Goal: Task Accomplishment & Management: Use online tool/utility

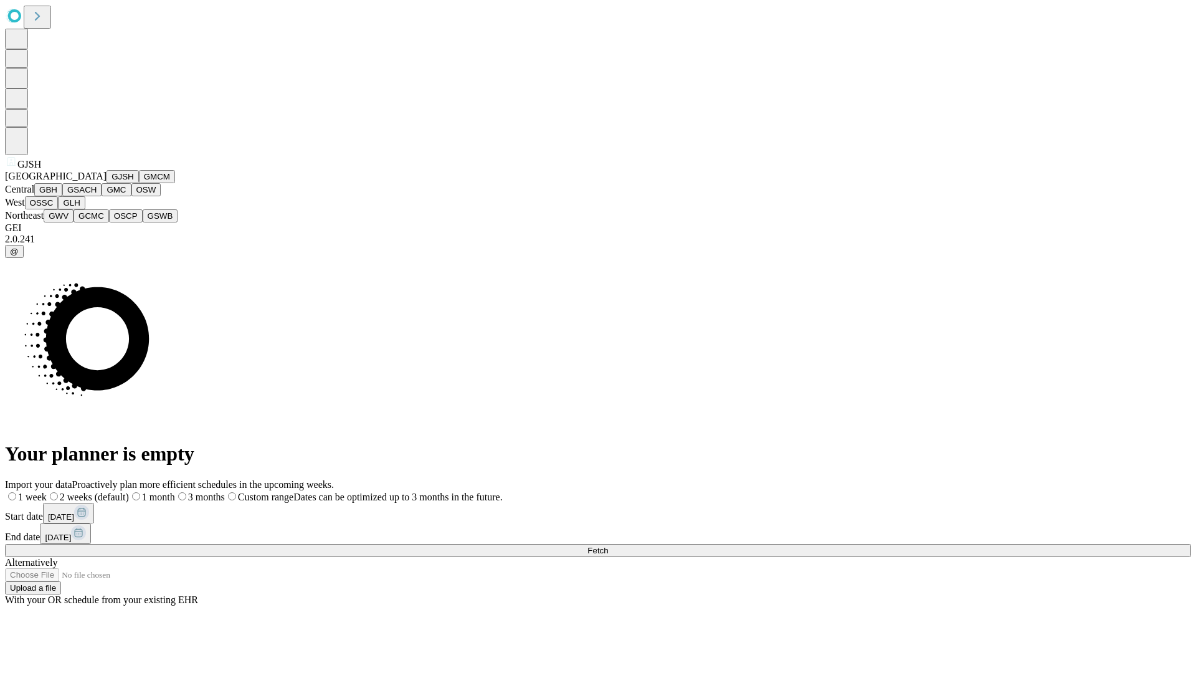
click at [106, 183] on button "GJSH" at bounding box center [122, 176] width 32 height 13
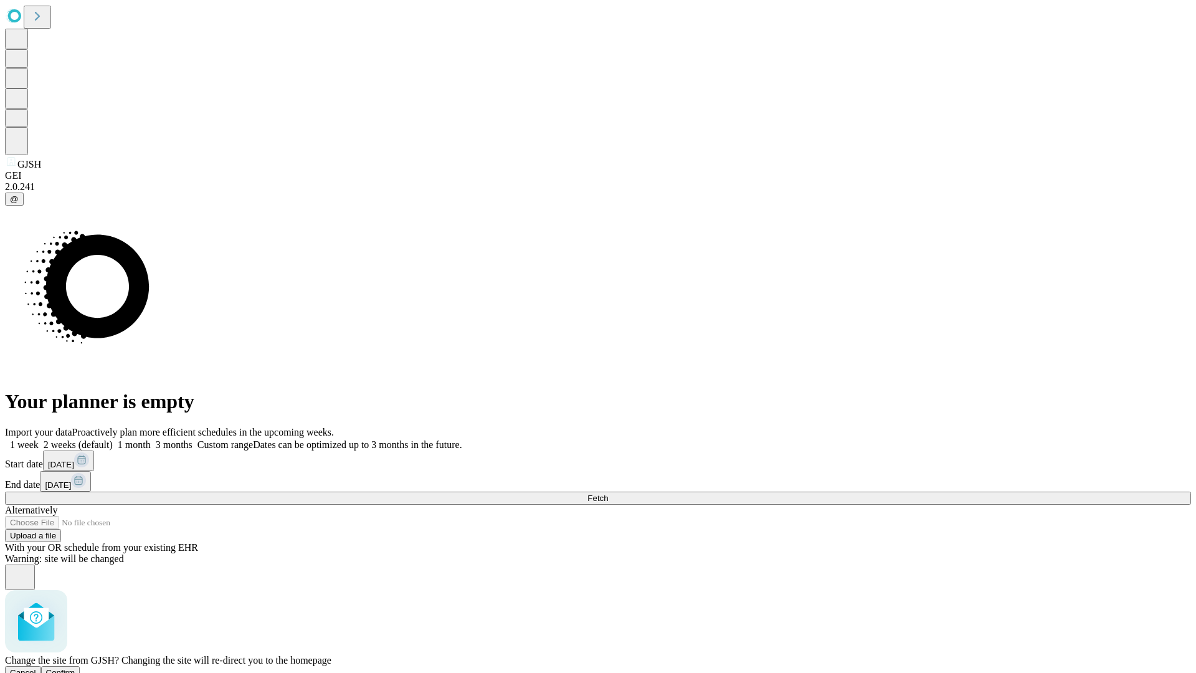
click at [75, 668] on span "Confirm" at bounding box center [60, 672] width 29 height 9
click at [113, 439] on label "2 weeks (default)" at bounding box center [76, 444] width 74 height 11
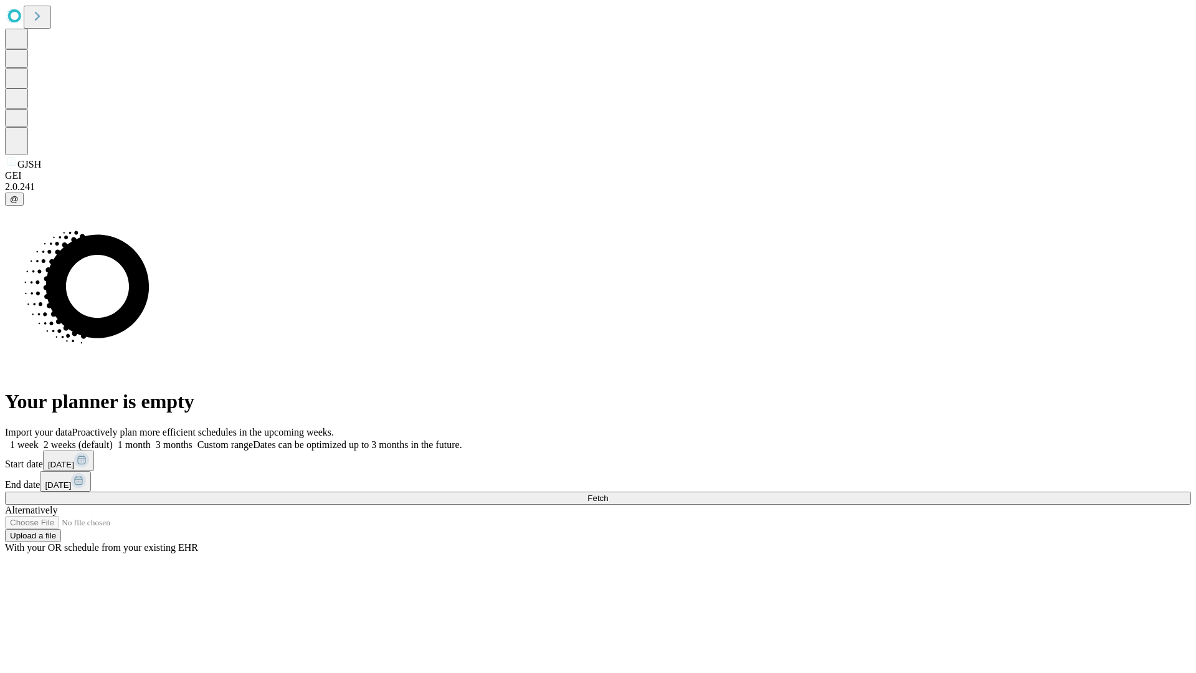
click at [608, 493] on span "Fetch" at bounding box center [597, 497] width 21 height 9
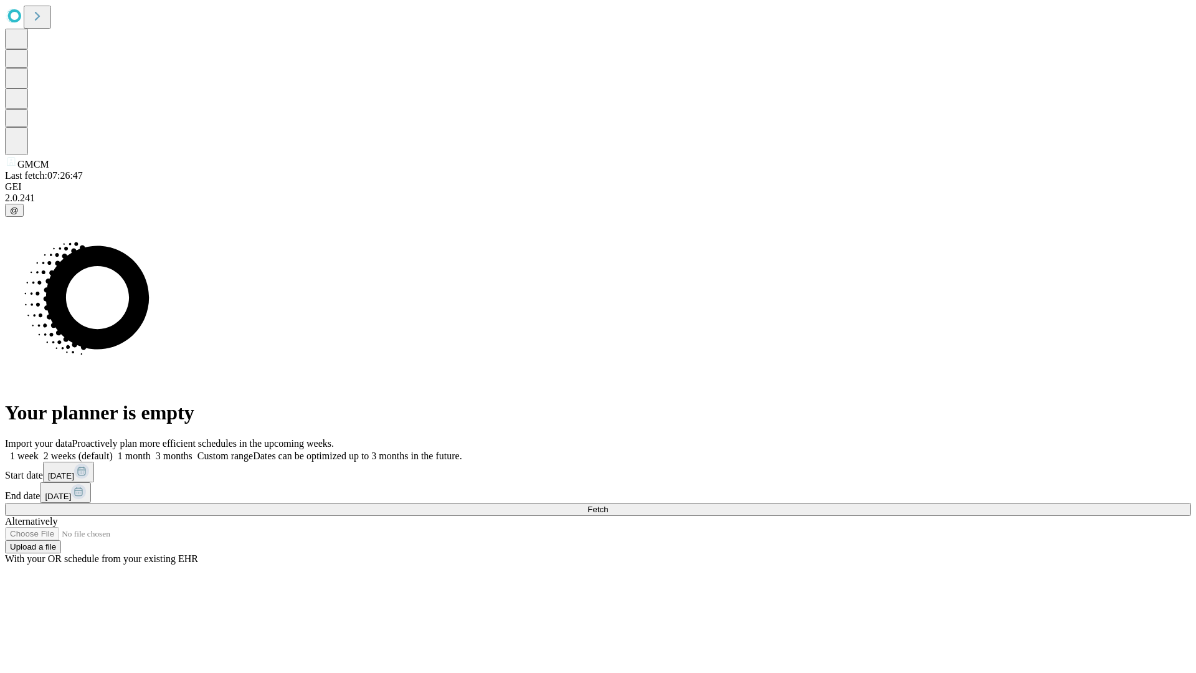
click at [113, 450] on label "2 weeks (default)" at bounding box center [76, 455] width 74 height 11
click at [608, 504] on span "Fetch" at bounding box center [597, 508] width 21 height 9
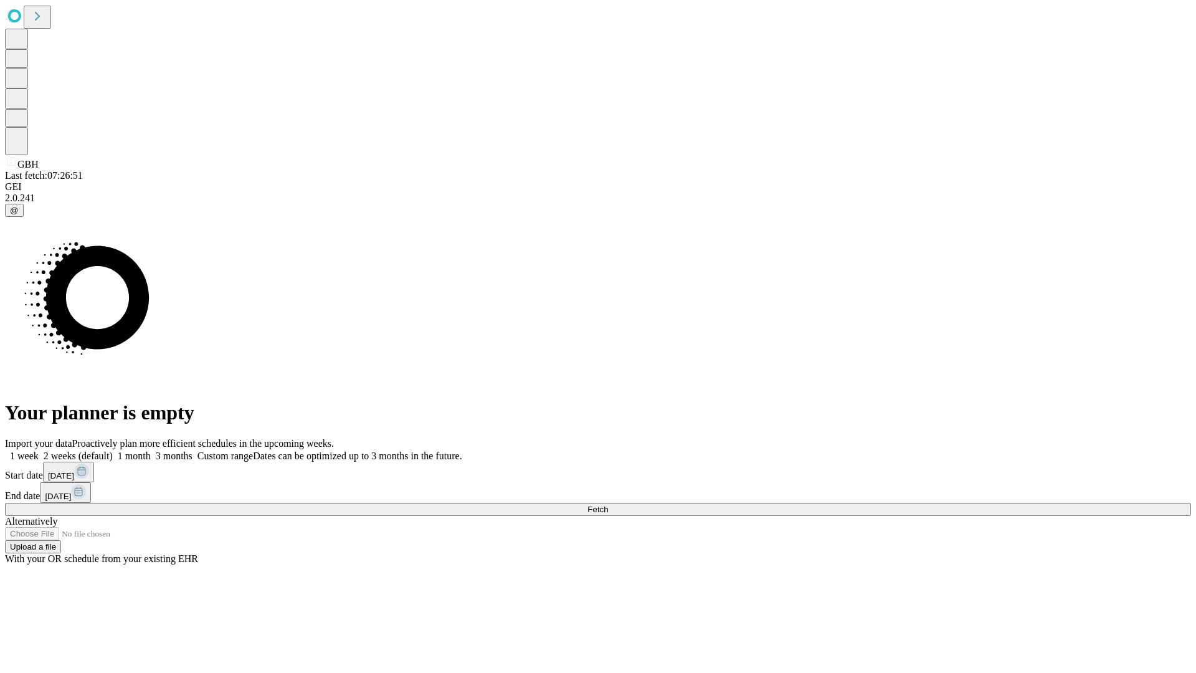
click at [113, 450] on label "2 weeks (default)" at bounding box center [76, 455] width 74 height 11
click at [608, 504] on span "Fetch" at bounding box center [597, 508] width 21 height 9
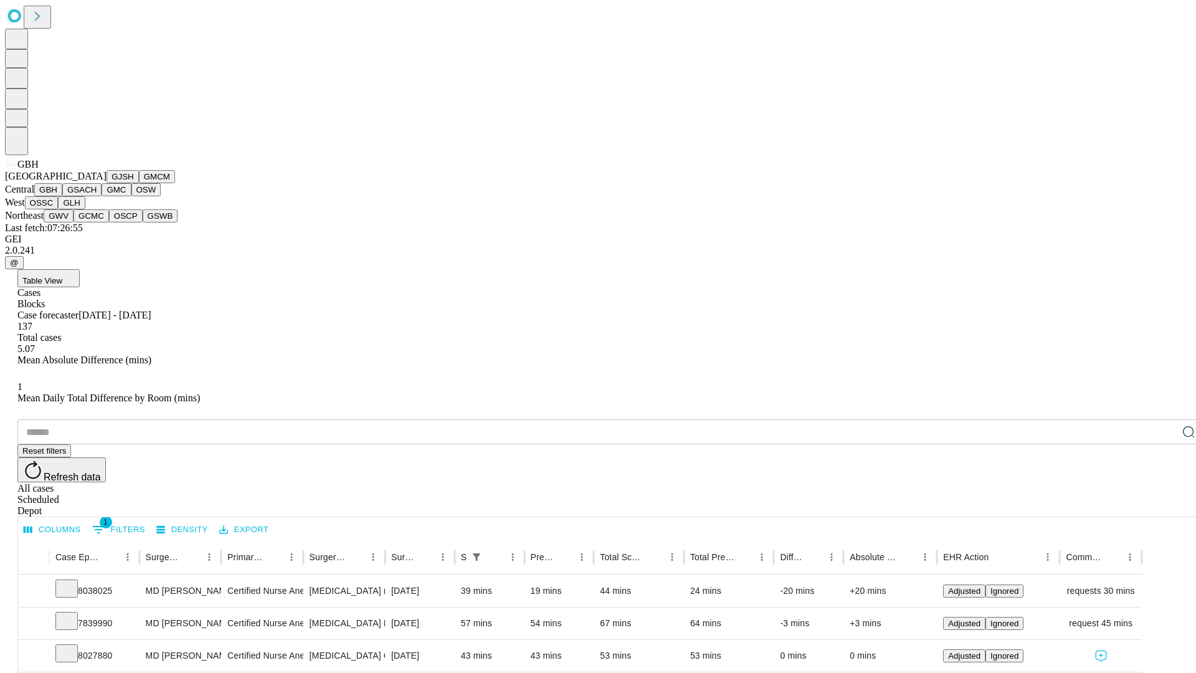
click at [97, 196] on button "GSACH" at bounding box center [81, 189] width 39 height 13
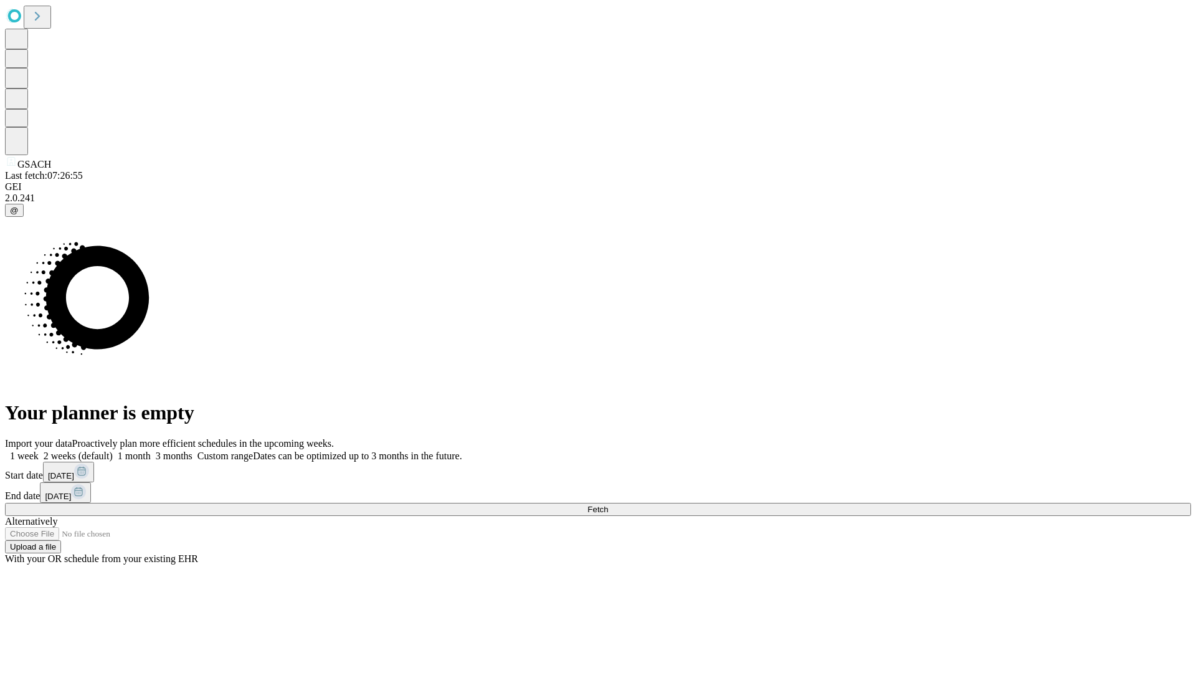
click at [608, 504] on span "Fetch" at bounding box center [597, 508] width 21 height 9
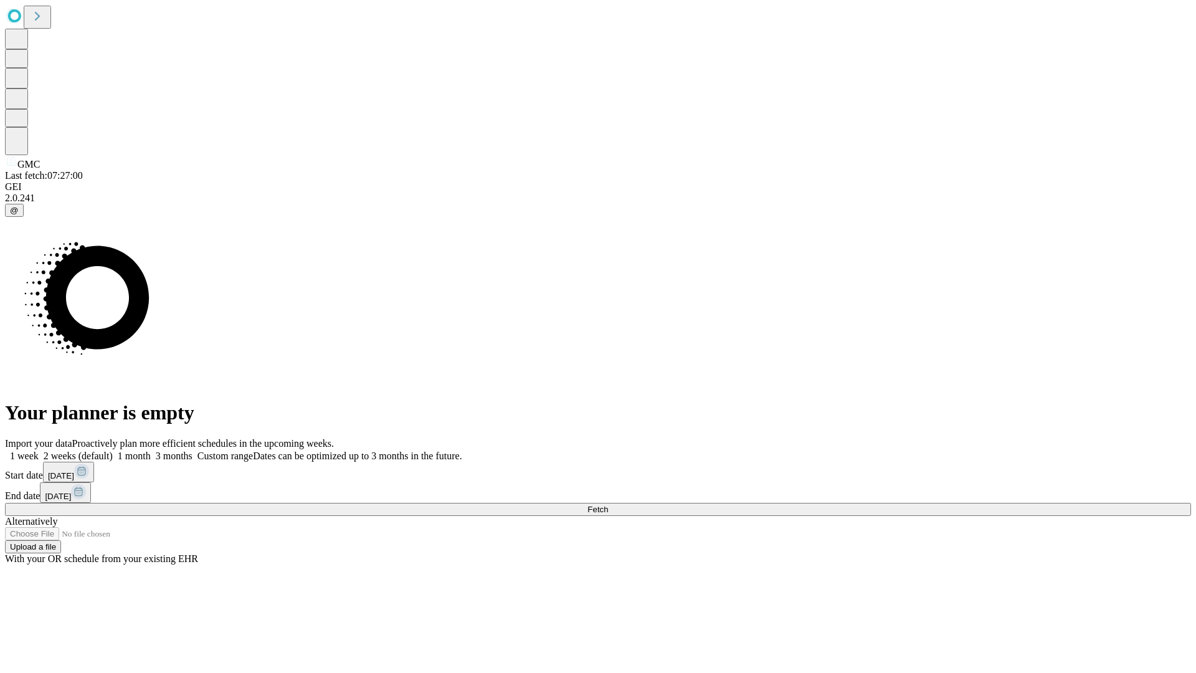
click at [113, 450] on label "2 weeks (default)" at bounding box center [76, 455] width 74 height 11
click at [608, 504] on span "Fetch" at bounding box center [597, 508] width 21 height 9
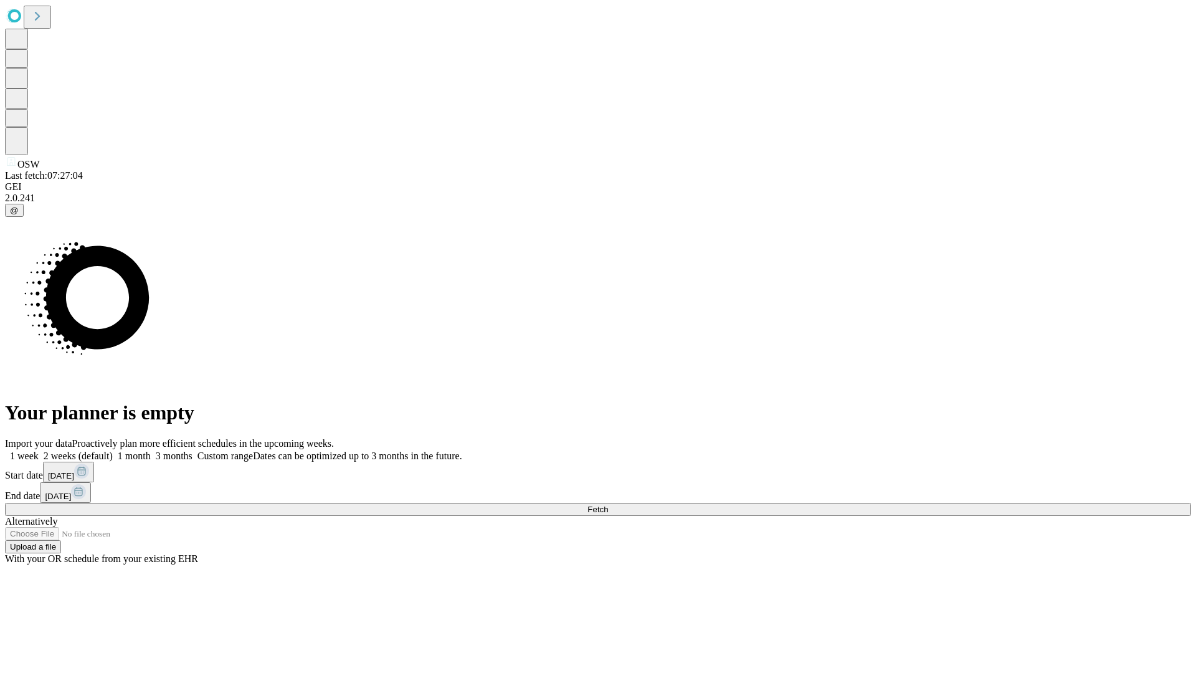
click at [113, 450] on label "2 weeks (default)" at bounding box center [76, 455] width 74 height 11
click at [608, 504] on span "Fetch" at bounding box center [597, 508] width 21 height 9
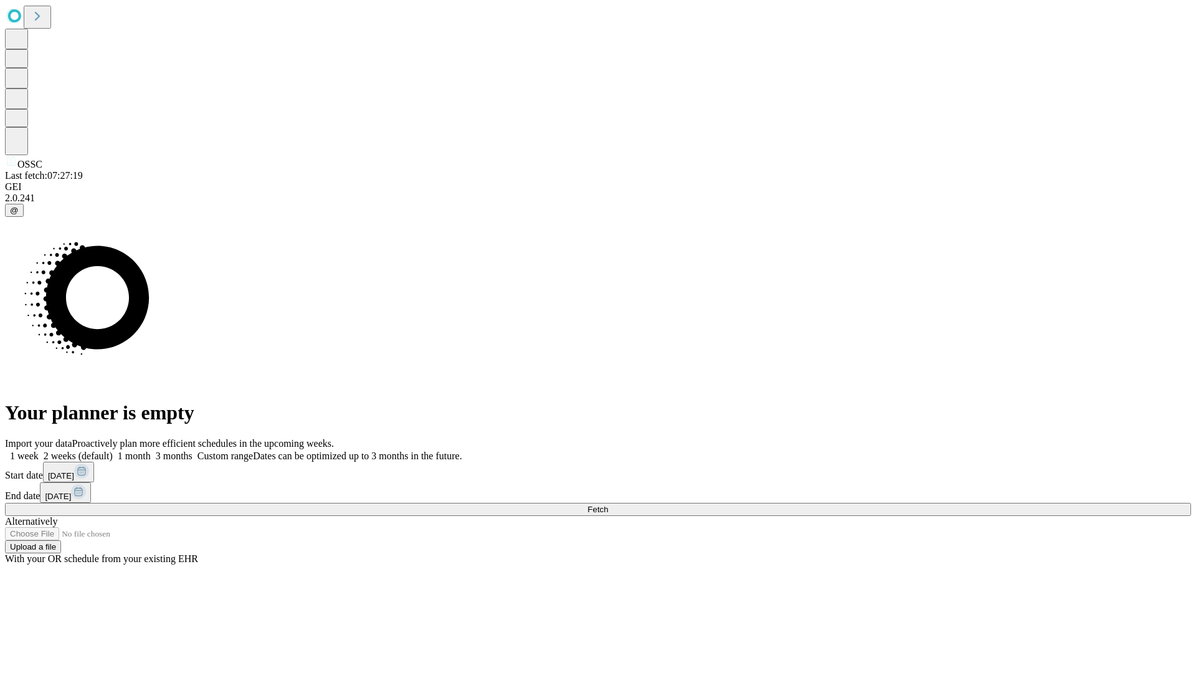
click at [113, 450] on label "2 weeks (default)" at bounding box center [76, 455] width 74 height 11
click at [608, 504] on span "Fetch" at bounding box center [597, 508] width 21 height 9
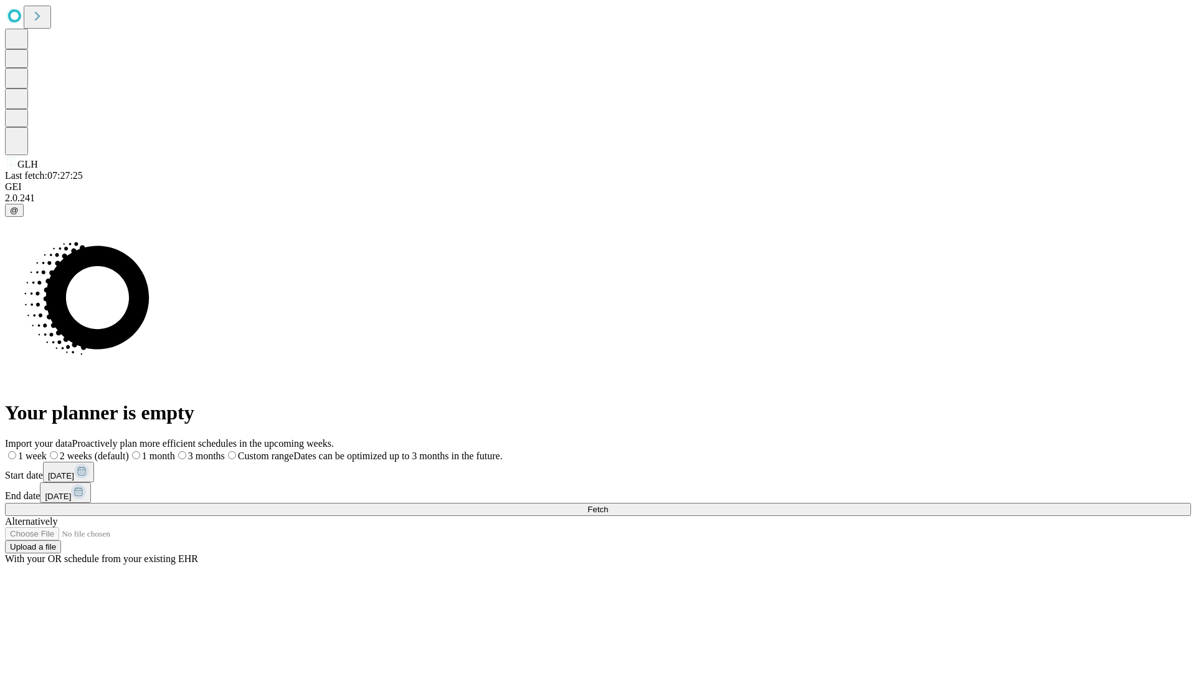
click at [129, 450] on label "2 weeks (default)" at bounding box center [88, 455] width 82 height 11
click at [608, 504] on span "Fetch" at bounding box center [597, 508] width 21 height 9
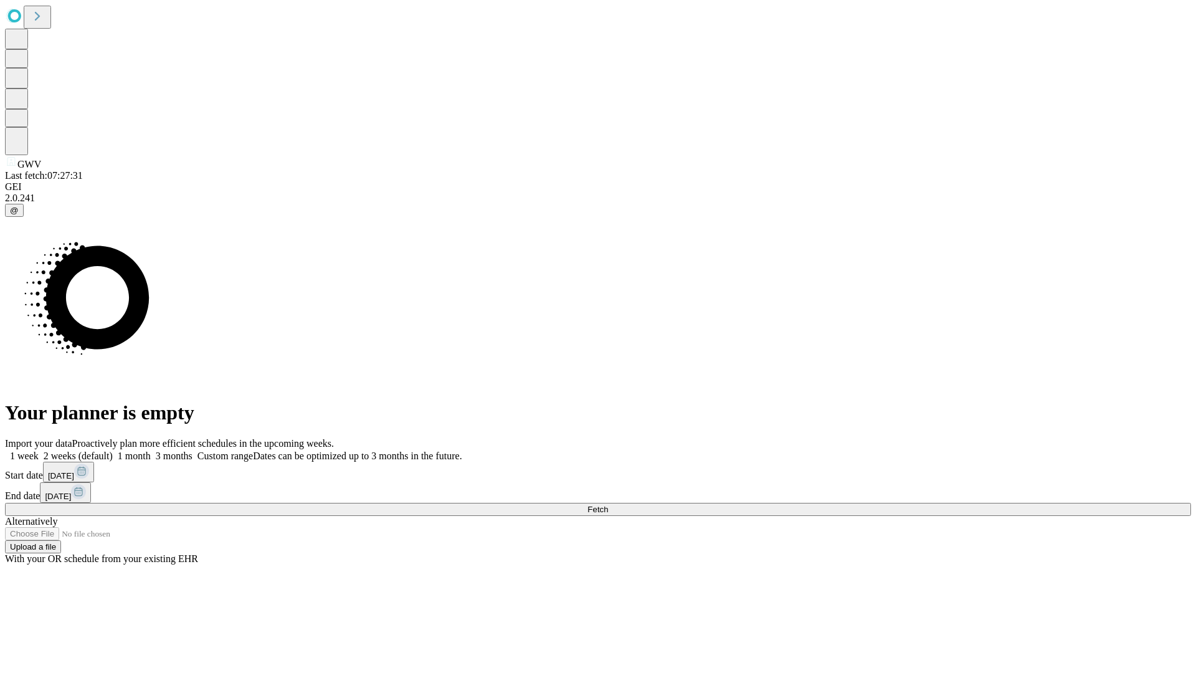
click at [113, 450] on label "2 weeks (default)" at bounding box center [76, 455] width 74 height 11
click at [608, 504] on span "Fetch" at bounding box center [597, 508] width 21 height 9
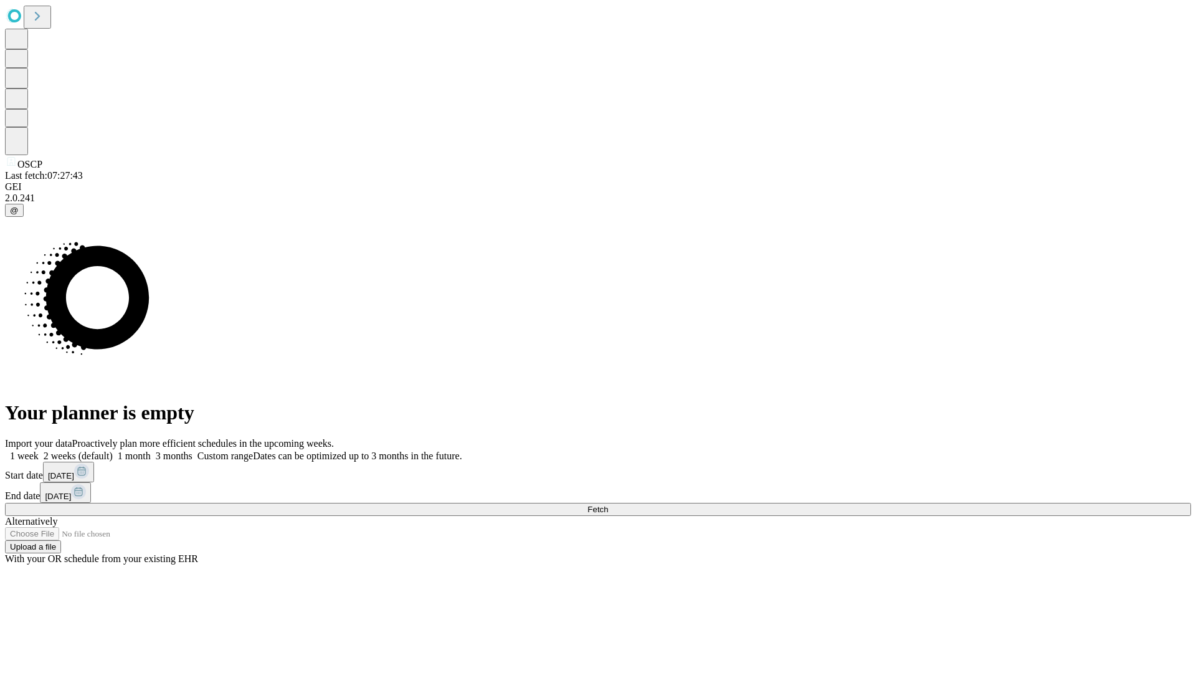
click at [113, 450] on label "2 weeks (default)" at bounding box center [76, 455] width 74 height 11
click at [608, 504] on span "Fetch" at bounding box center [597, 508] width 21 height 9
